Goal: Entertainment & Leisure: Consume media (video, audio)

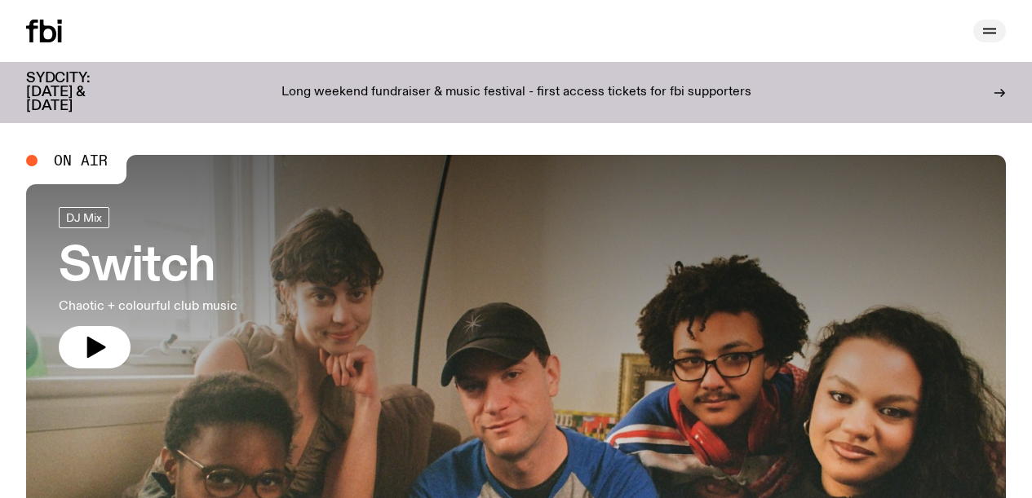
click at [985, 27] on icon "button" at bounding box center [990, 31] width 20 height 20
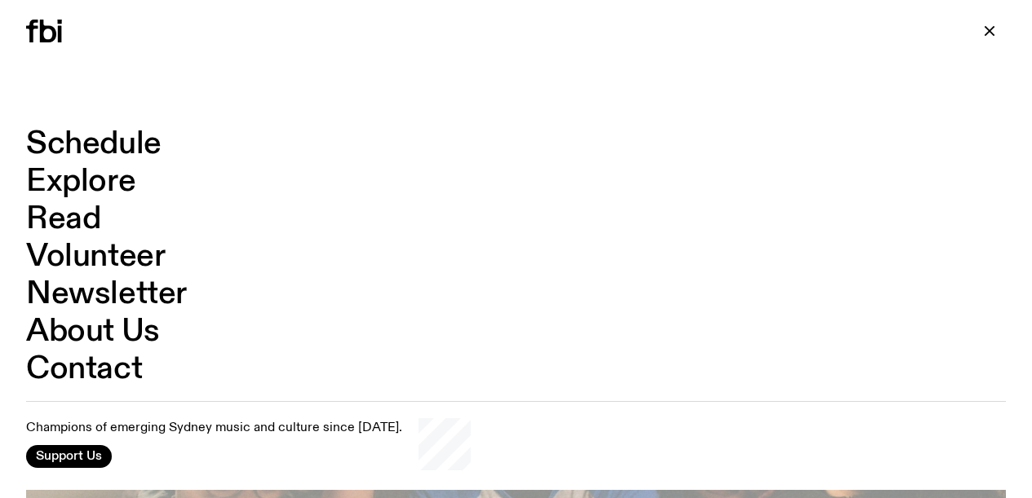
click at [87, 150] on link "Schedule" at bounding box center [93, 144] width 135 height 31
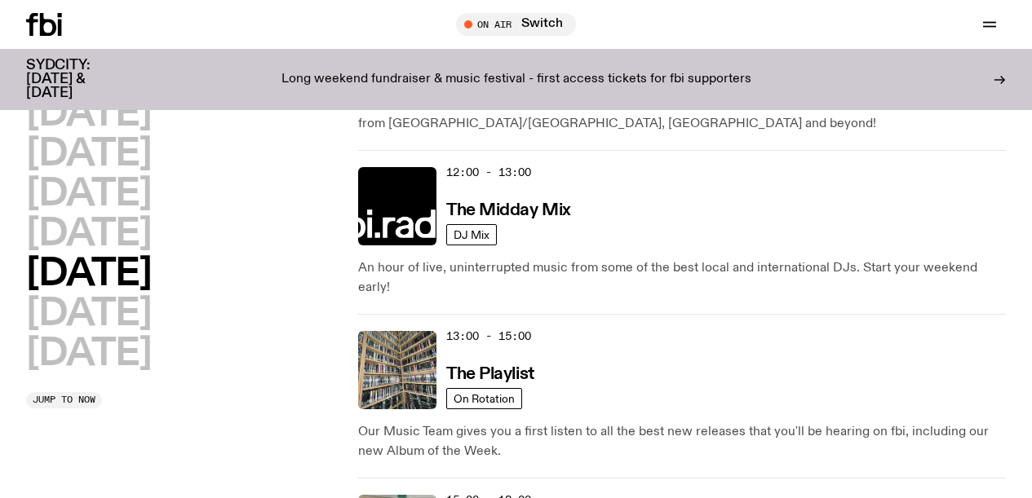
scroll to position [507, 0]
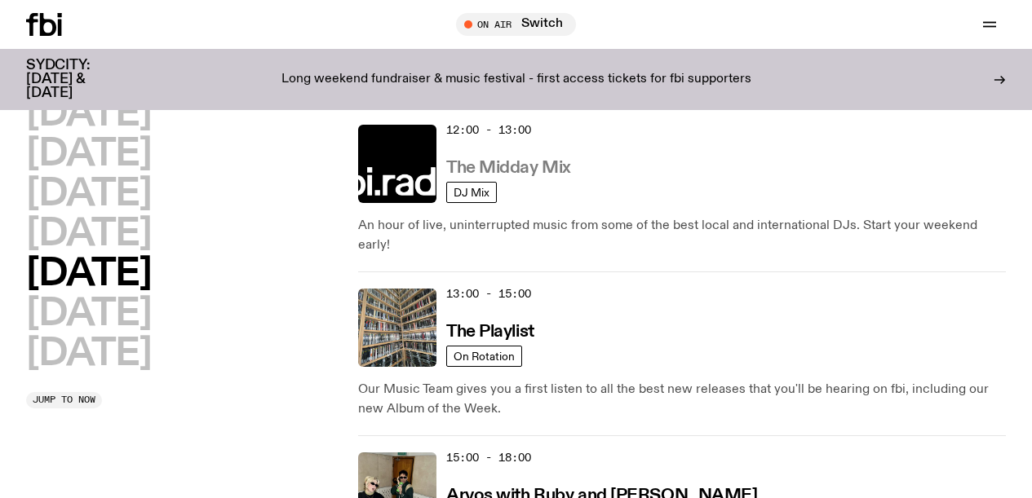
click at [531, 160] on h3 "The Midday Mix" at bounding box center [508, 168] width 125 height 17
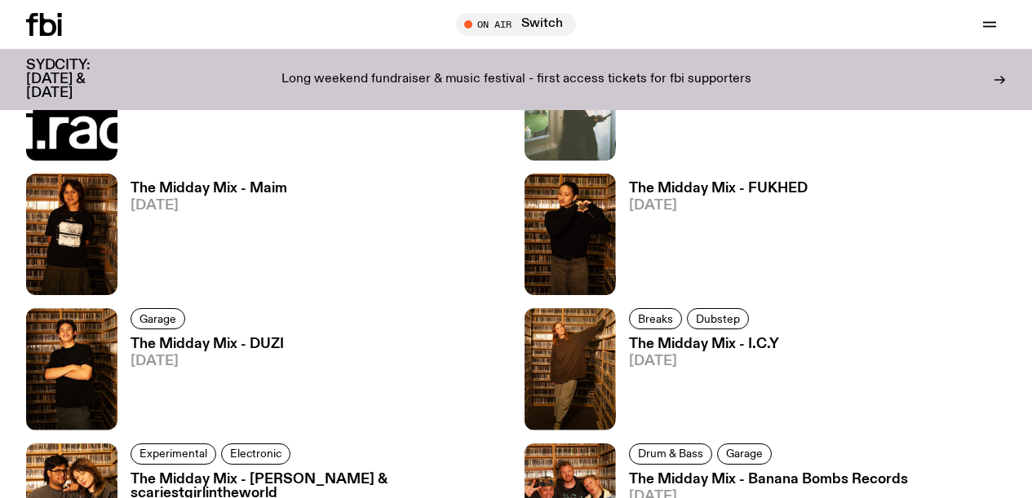
scroll to position [1360, 0]
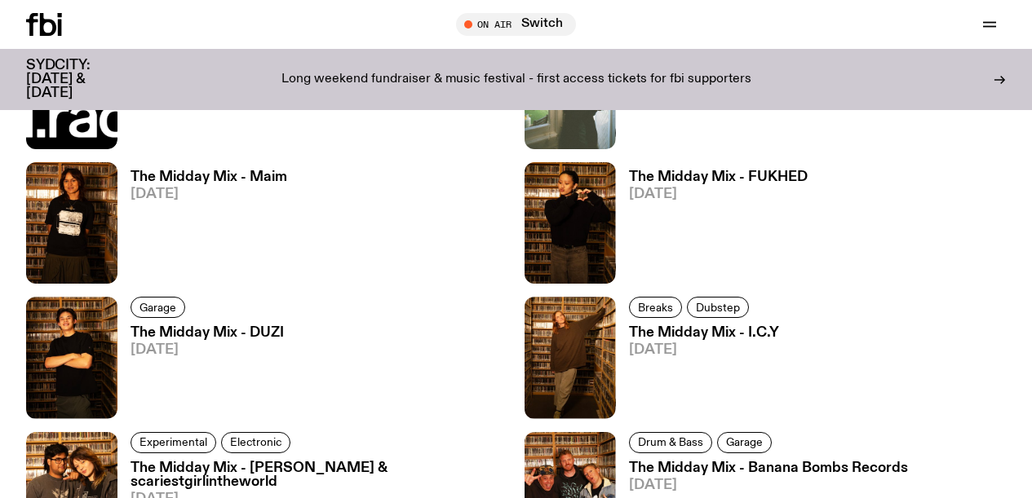
click at [766, 170] on h3 "The Midday Mix - FUKHED" at bounding box center [718, 177] width 179 height 14
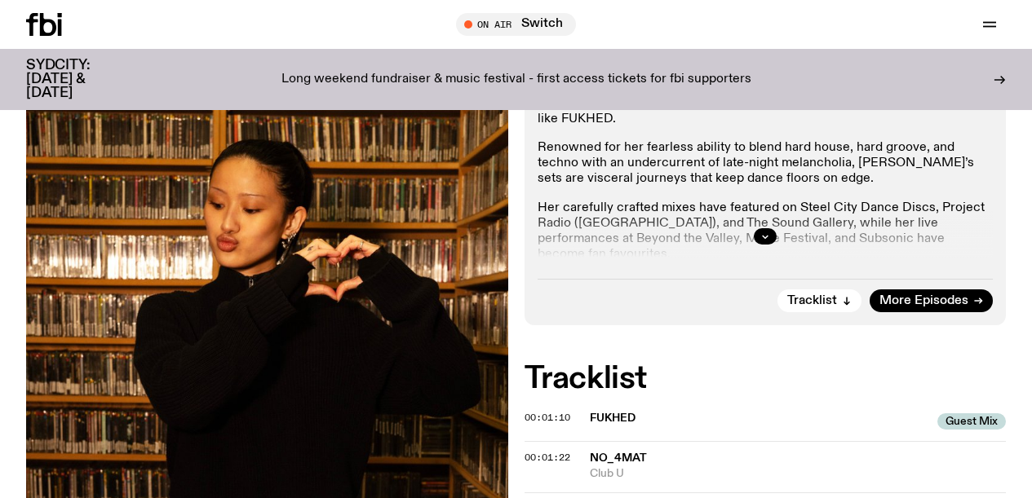
scroll to position [337, 0]
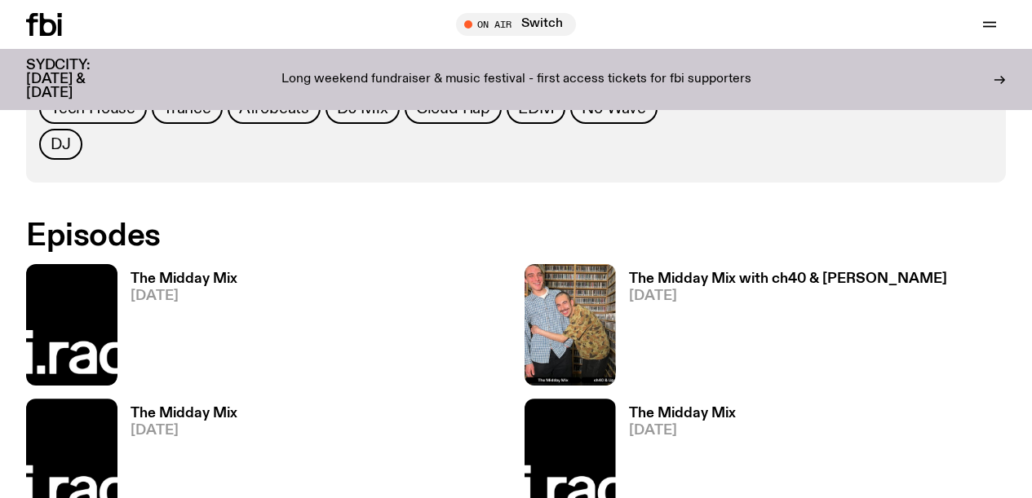
scroll to position [831, 0]
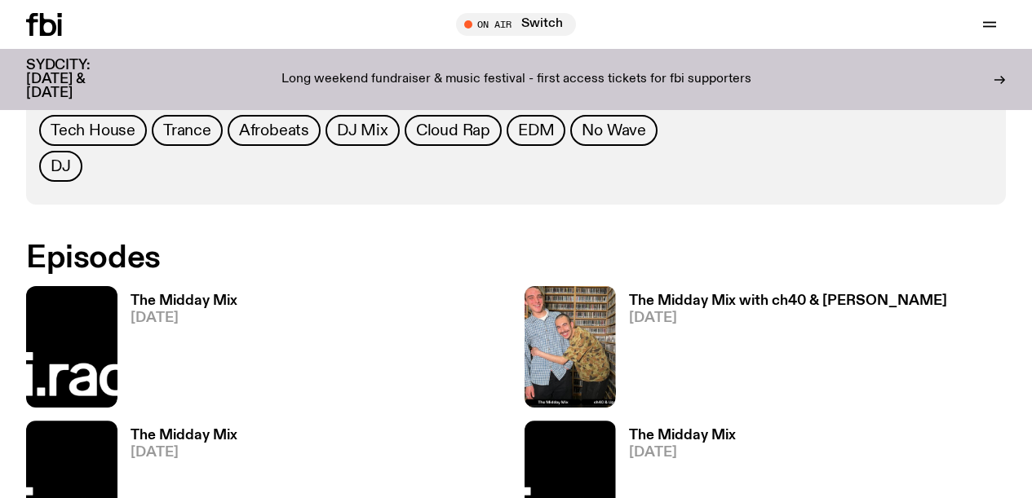
click at [182, 294] on h3 "The Midday Mix" at bounding box center [184, 301] width 107 height 14
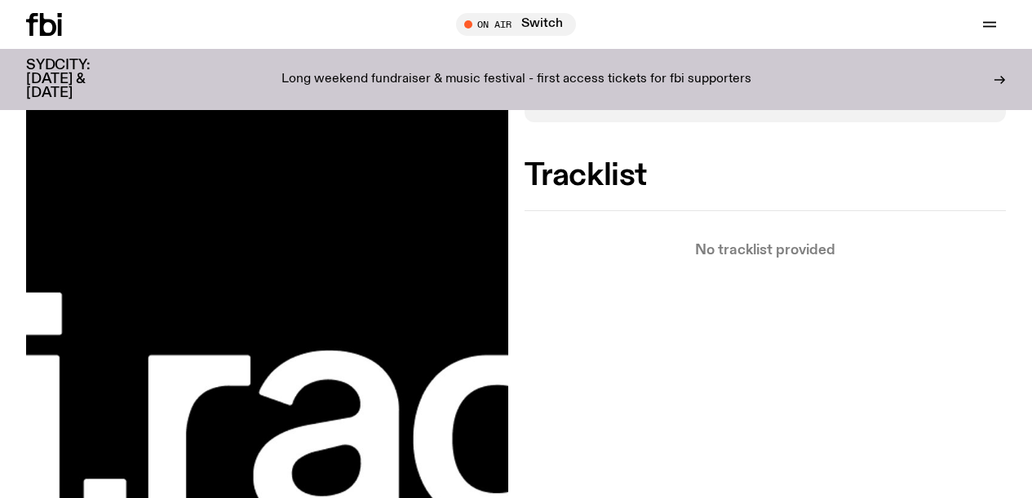
scroll to position [355, 0]
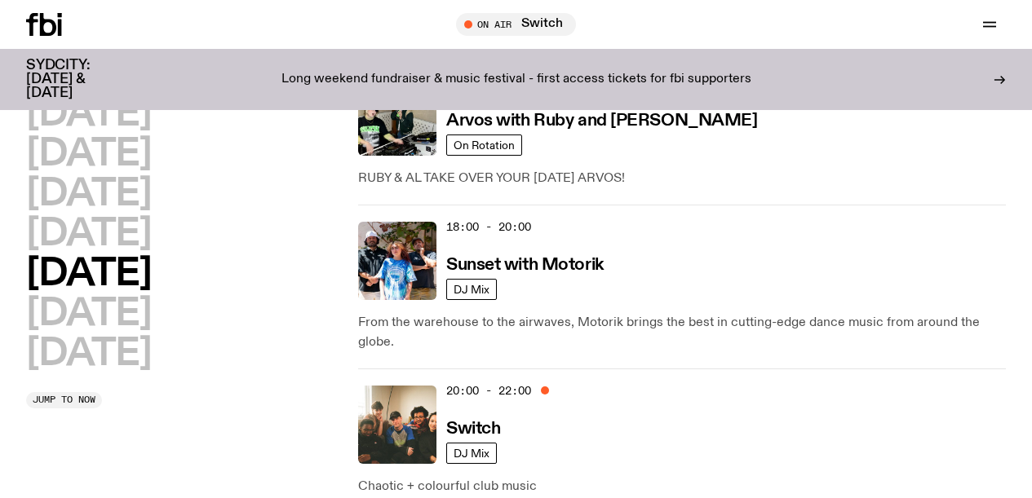
scroll to position [885, 0]
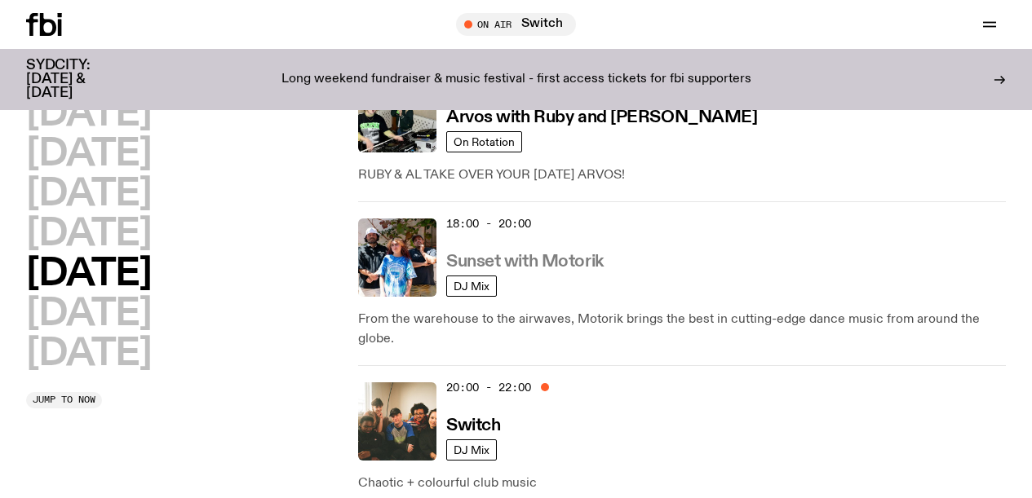
click at [560, 254] on h3 "Sunset with Motorik" at bounding box center [524, 262] width 157 height 17
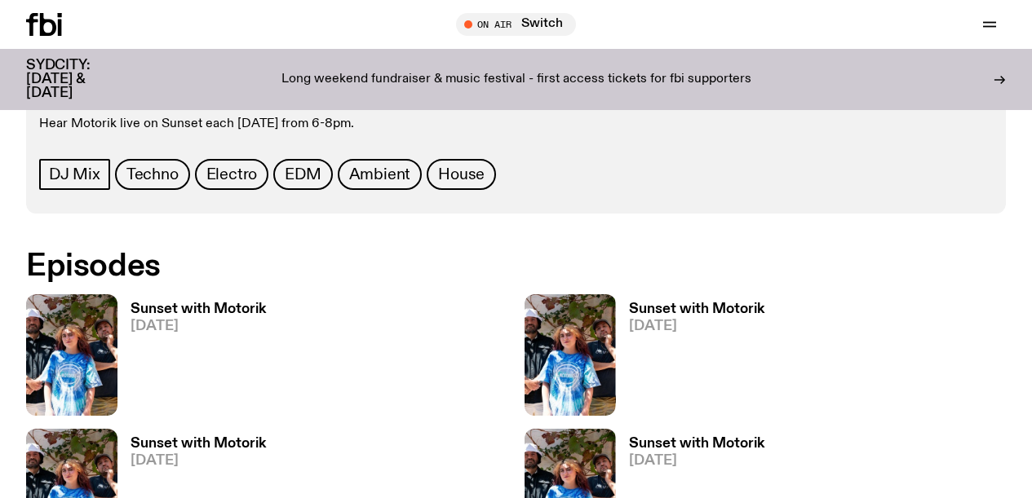
scroll to position [865, 0]
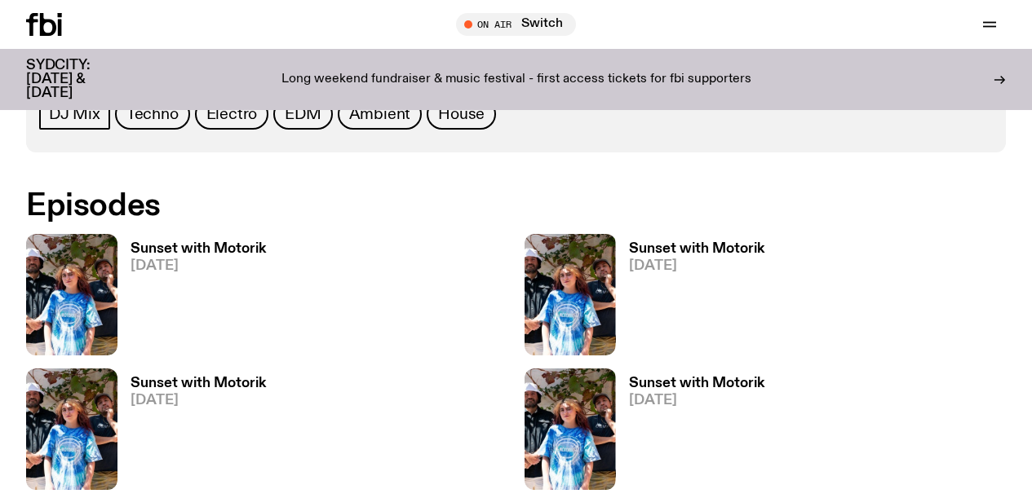
click at [193, 250] on h3 "Sunset with Motorik" at bounding box center [198, 249] width 135 height 14
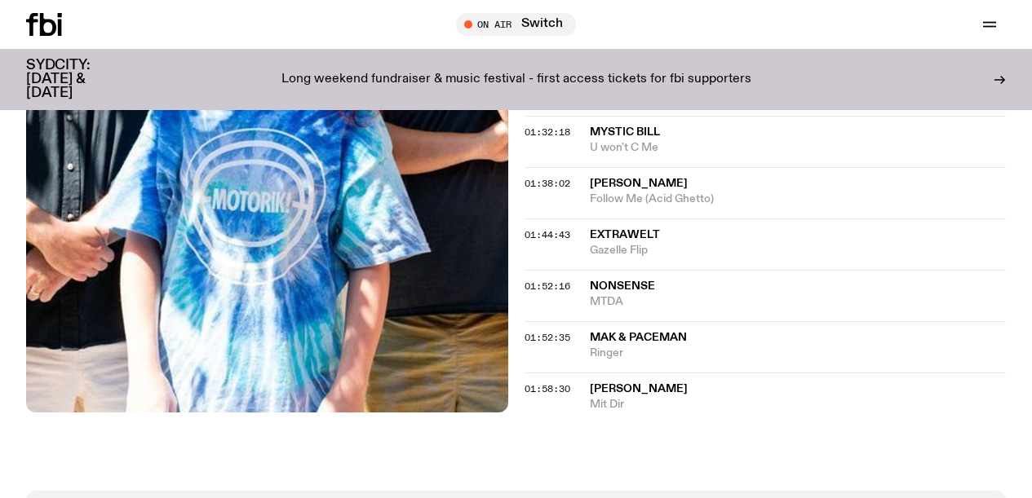
scroll to position [1296, 0]
